Goal: Register for event/course

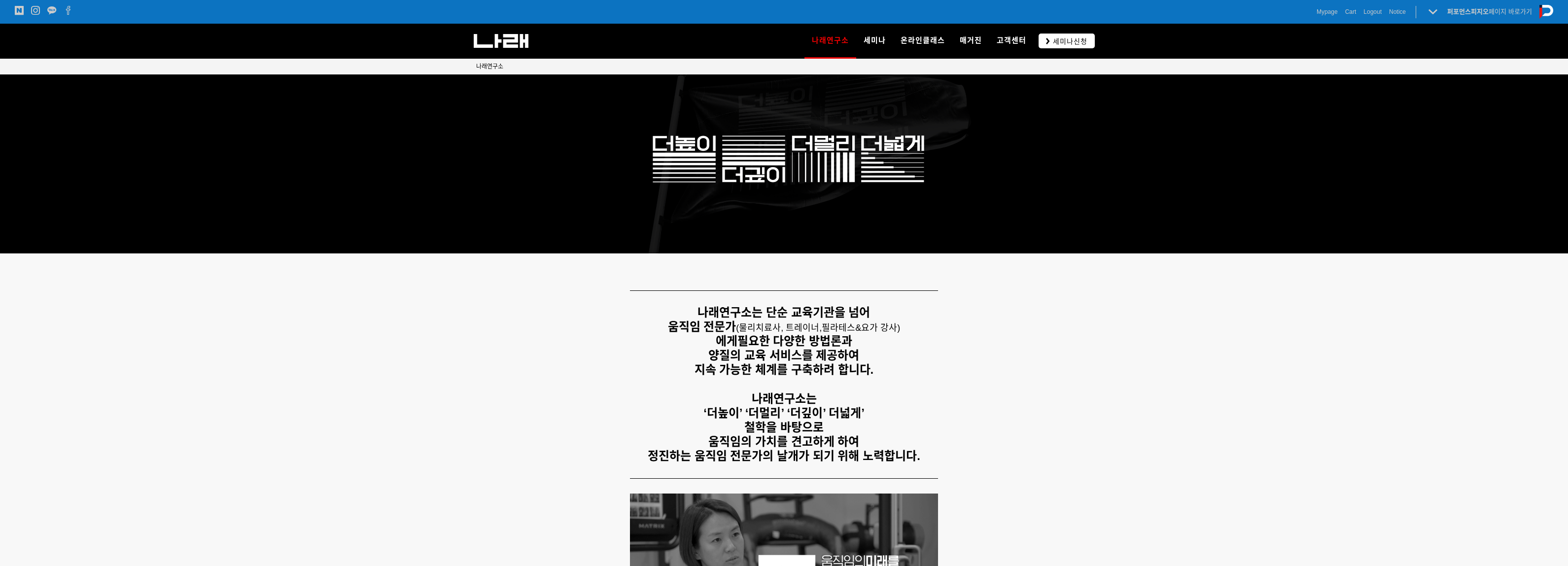
click at [1085, 42] on span "세미나신청" at bounding box center [1069, 41] width 38 height 10
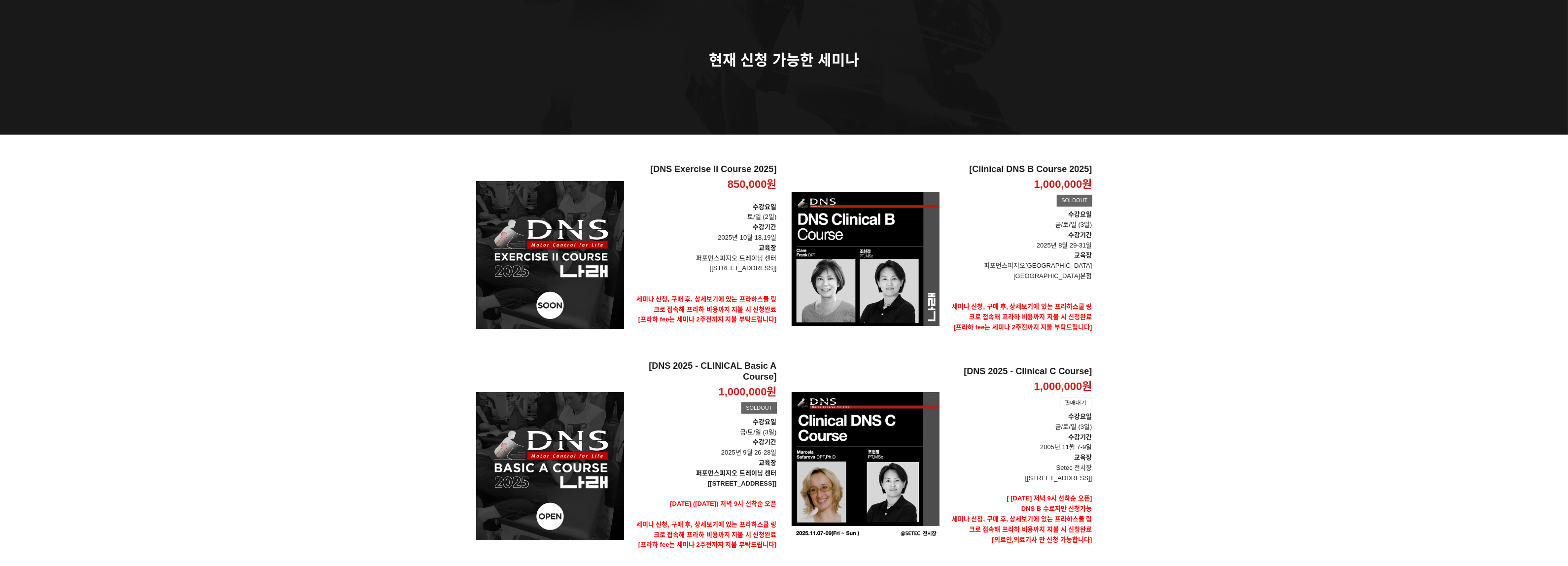
scroll to position [123, 0]
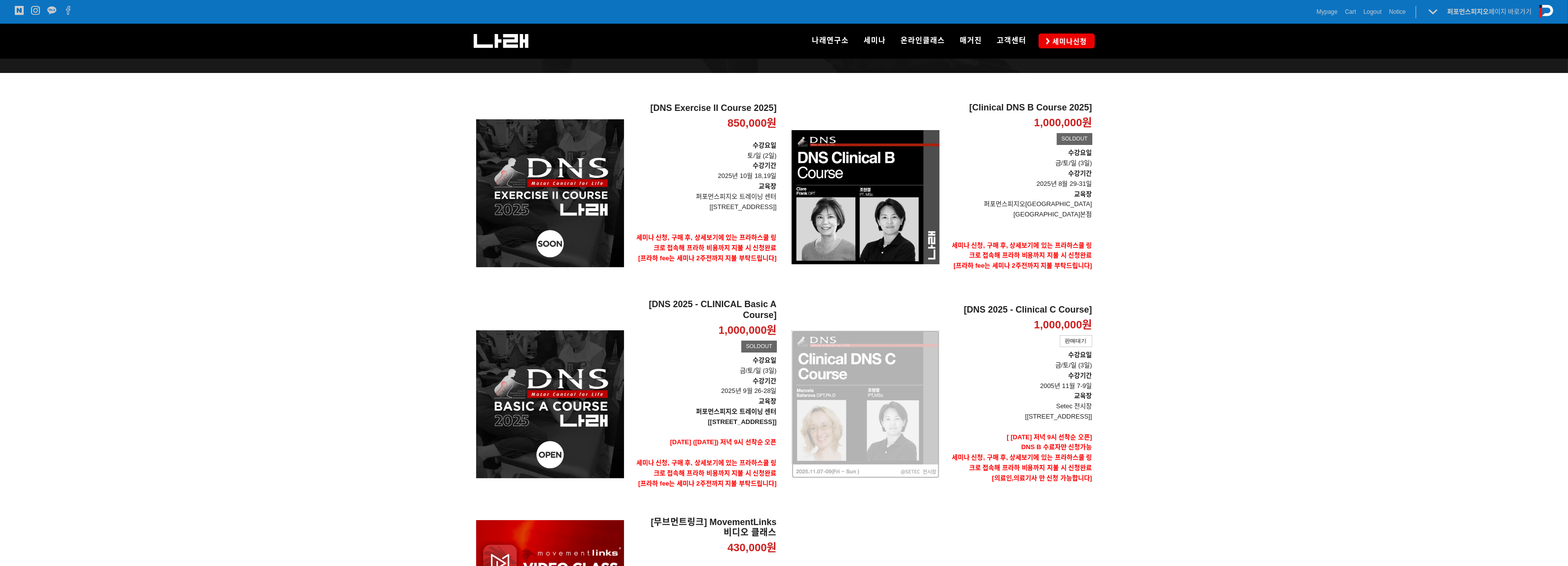
click at [898, 393] on div "[DNS 2025 - Clinical C Course] 1,000,000원 TIME SALE 판매대기" at bounding box center [866, 405] width 148 height 211
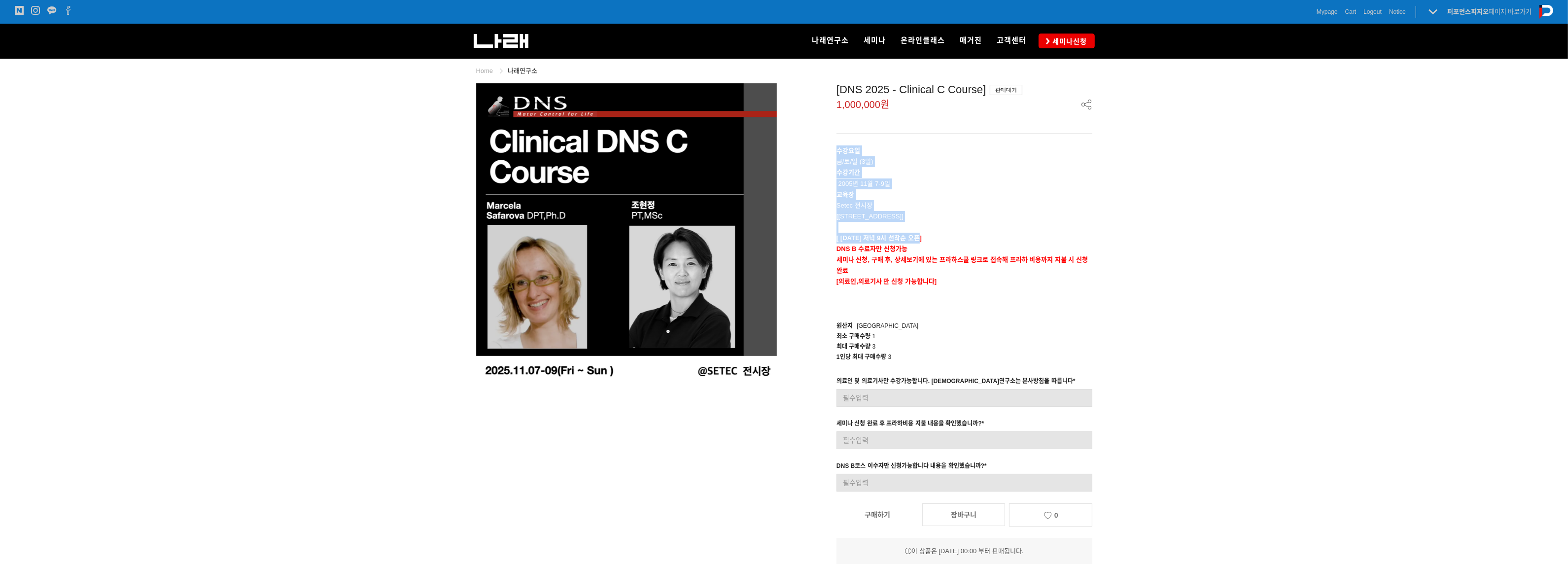
drag, startPoint x: 836, startPoint y: 152, endPoint x: 919, endPoint y: 242, distance: 122.4
click at [919, 242] on div "[DNS 2025 - Clinical C Course] 판매대기 1,000,000원 수강요일 금/토/일 (3일) 수강기간 2005년 11월 7…" at bounding box center [942, 324] width 301 height 481
click at [919, 242] on strong "[ 9/14 일요일 저녁 9시 선착순 오픈]" at bounding box center [879, 238] width 85 height 7
drag, startPoint x: 872, startPoint y: 254, endPoint x: 947, endPoint y: 253, distance: 75.0
click at [947, 253] on div "수강요일 금/토/일 (3일) 수강기간 2005년 11월 7-9일 교육장 Setec 전시장 [서울 강남구 남부순환로 3104 SETEC] [ 9…" at bounding box center [964, 227] width 256 height 163
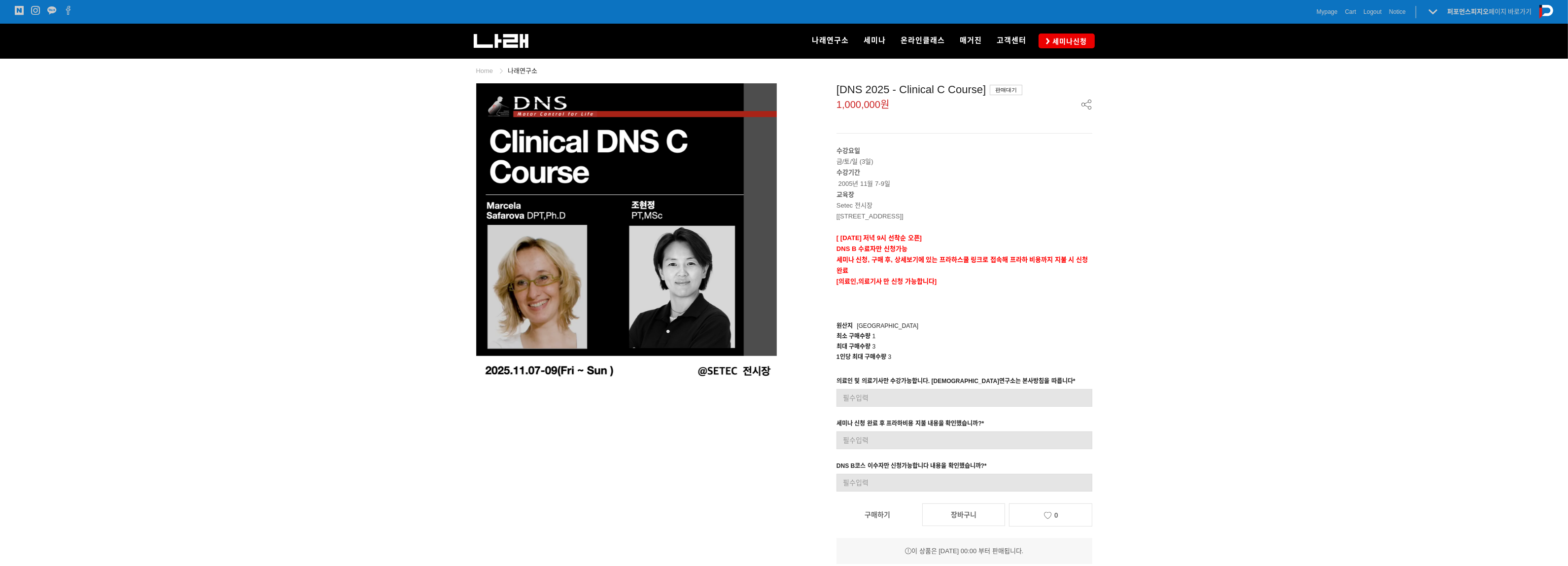
click at [947, 253] on p "DNS B 수료자만 신청가능" at bounding box center [964, 249] width 256 height 11
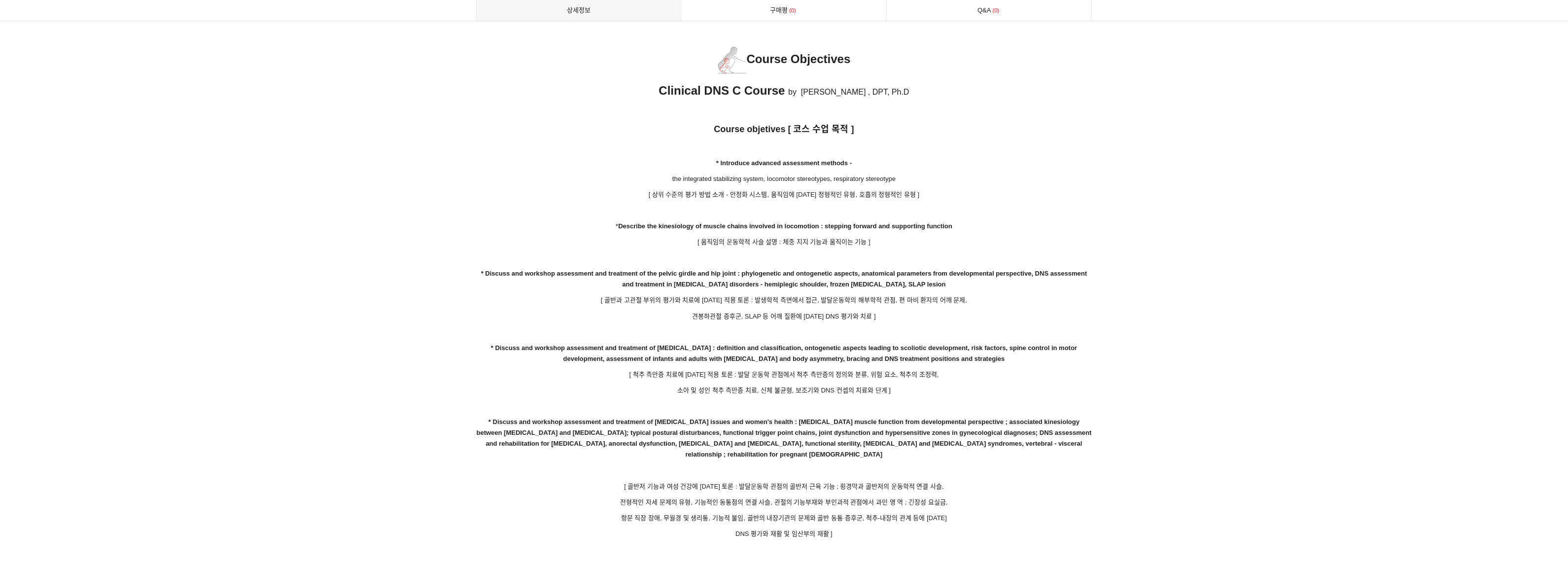
scroll to position [1355, 0]
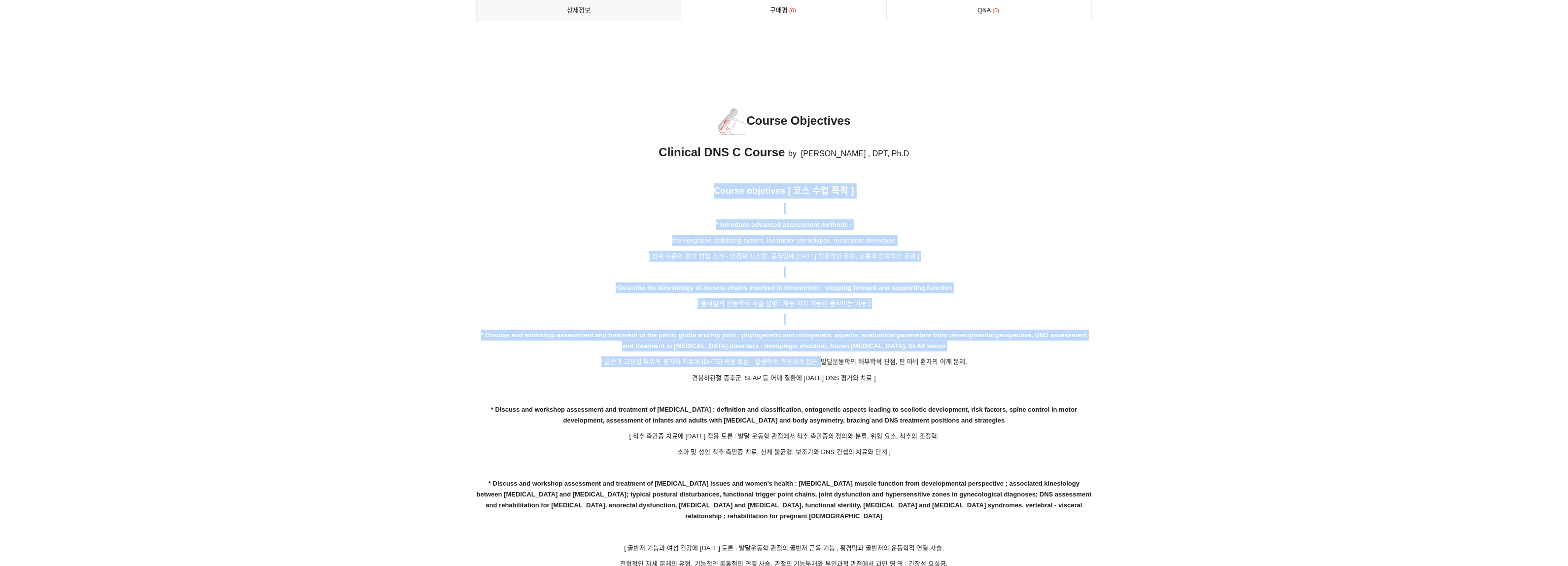
drag, startPoint x: 716, startPoint y: 178, endPoint x: 844, endPoint y: 356, distance: 219.2
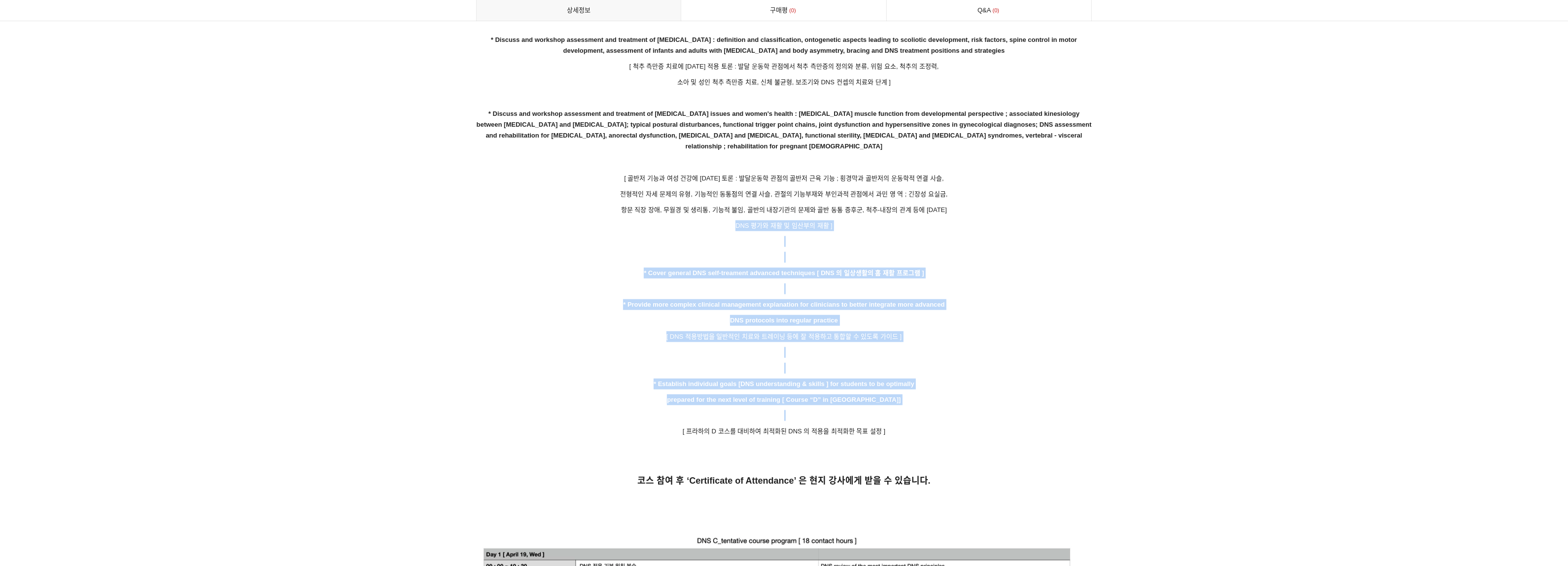
drag, startPoint x: 666, startPoint y: 240, endPoint x: 856, endPoint y: 400, distance: 248.4
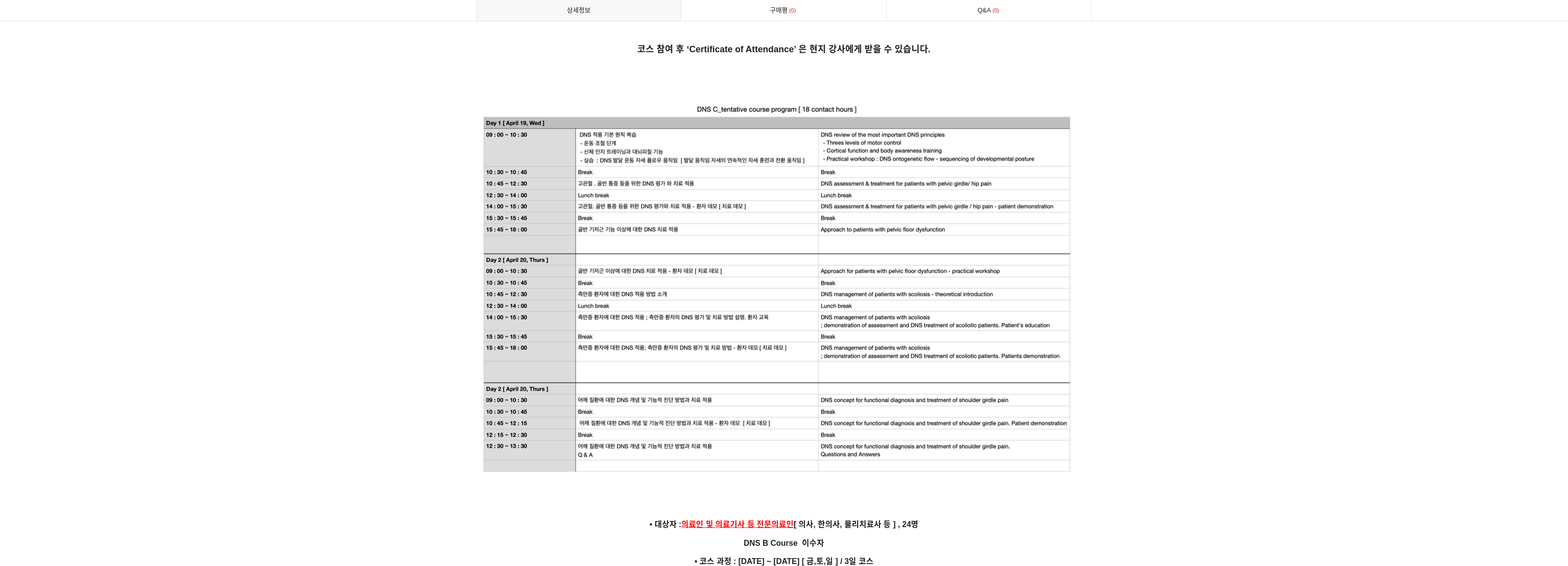
scroll to position [2341, 0]
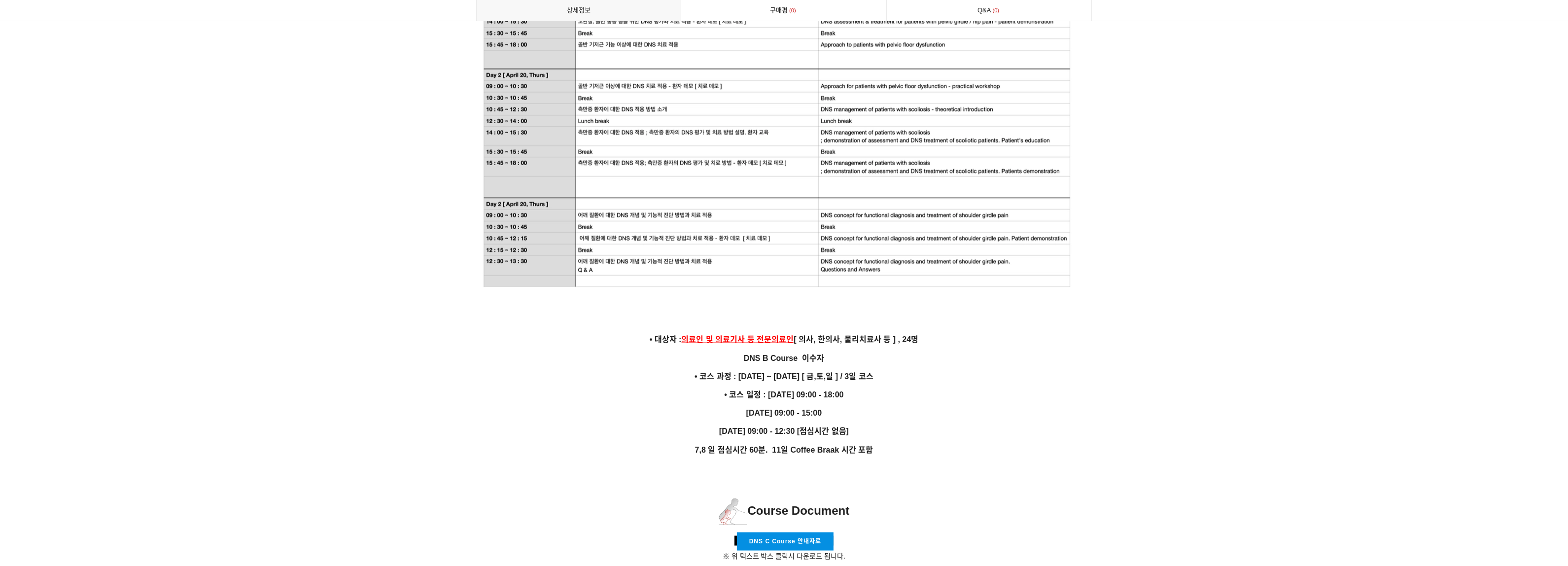
drag, startPoint x: 665, startPoint y: 320, endPoint x: 898, endPoint y: 413, distance: 250.9
click at [898, 424] on p "11월 9일 09:00 - 12:30 [점심시간 없음]" at bounding box center [784, 431] width 616 height 13
